Goal: Task Accomplishment & Management: Use online tool/utility

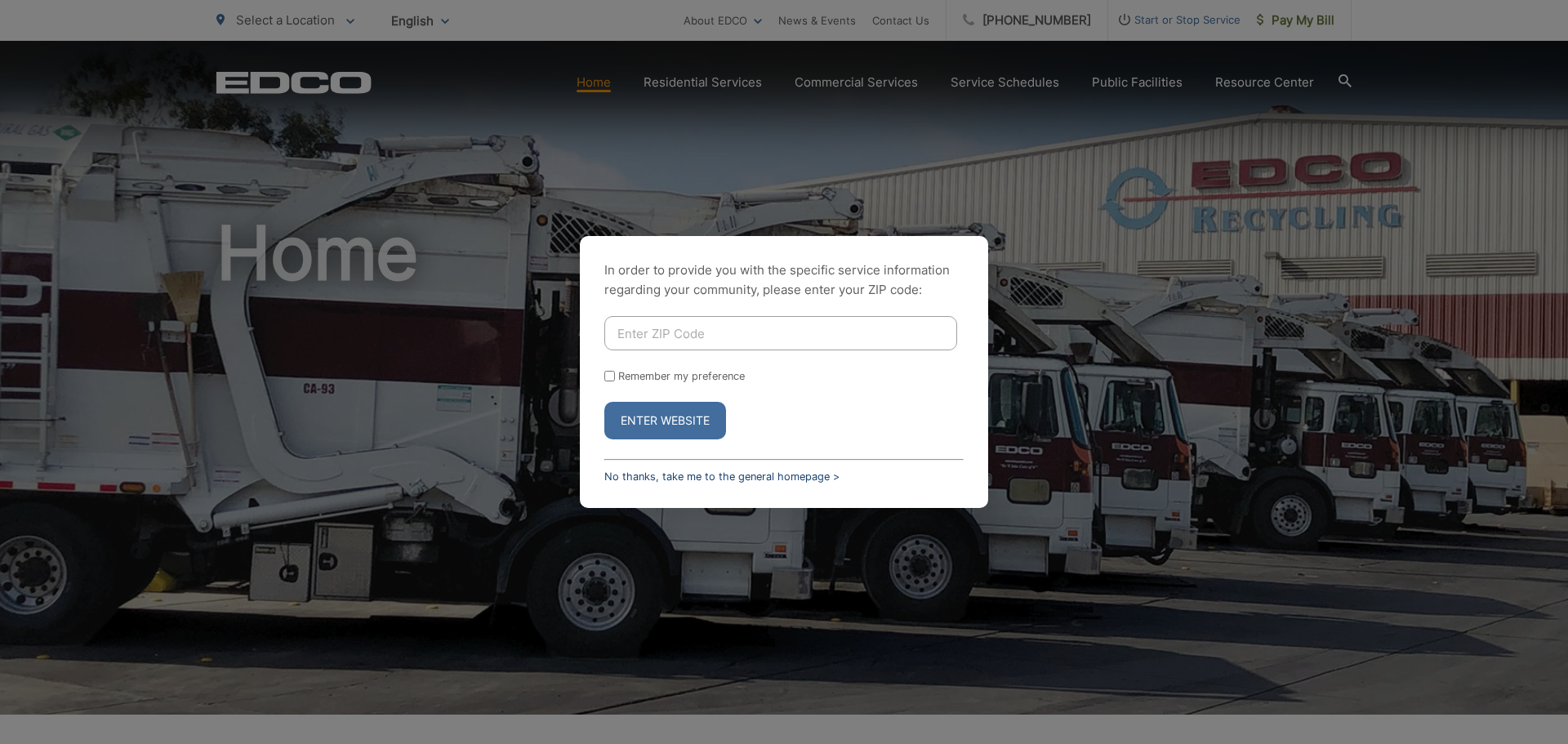
click at [645, 477] on link "No thanks, take me to the general homepage >" at bounding box center [722, 476] width 236 height 12
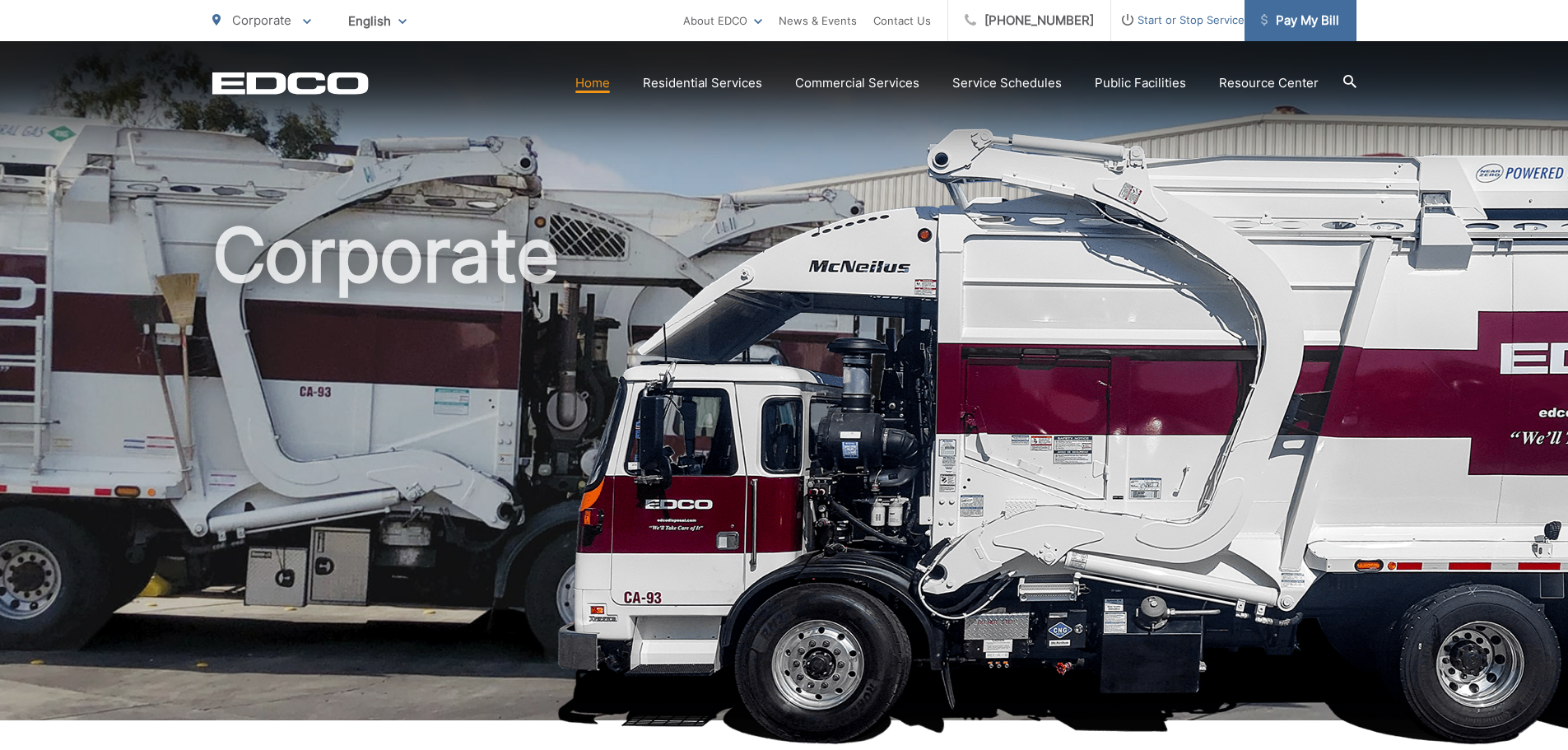
click at [1295, 25] on span "Pay My Bill" at bounding box center [1300, 21] width 78 height 20
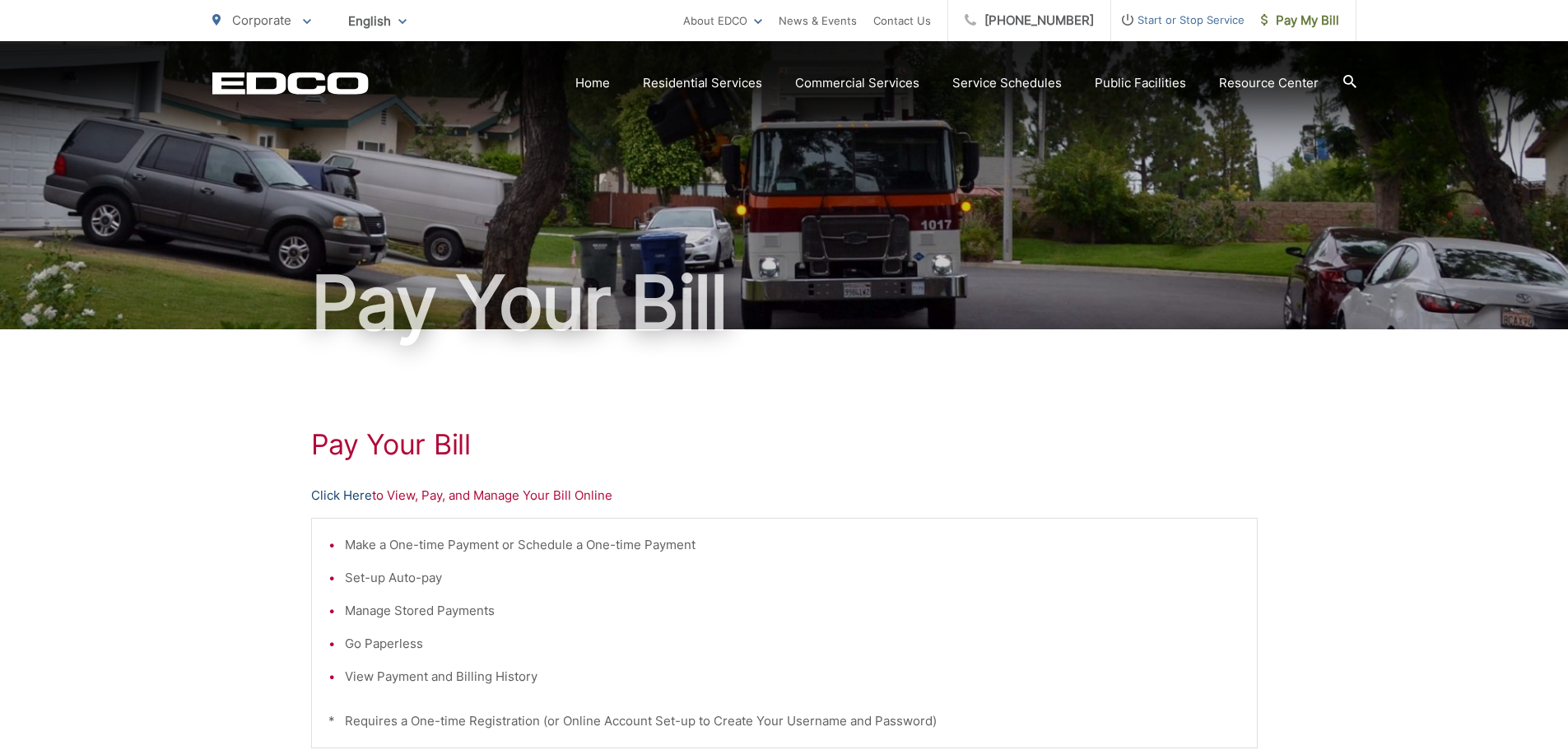
click at [350, 488] on link "Click Here" at bounding box center [341, 496] width 61 height 20
